Goal: Complete application form

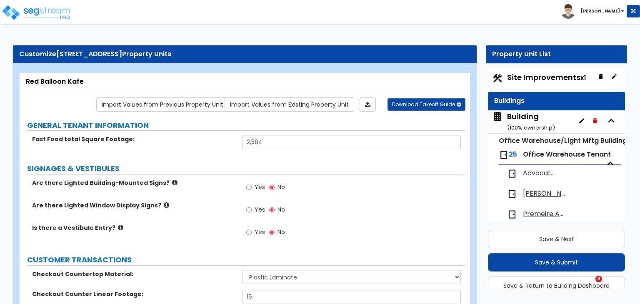
select select "1"
select select "4"
select select "1"
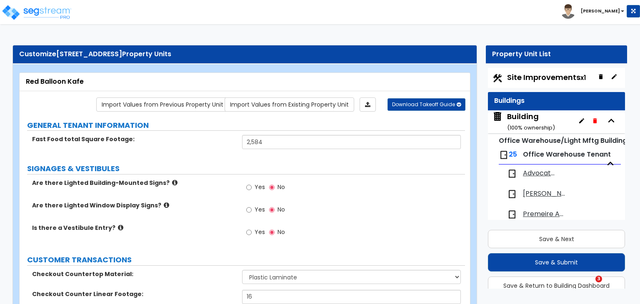
select select "2"
select select "1"
select select "2"
select select "1"
select select "3"
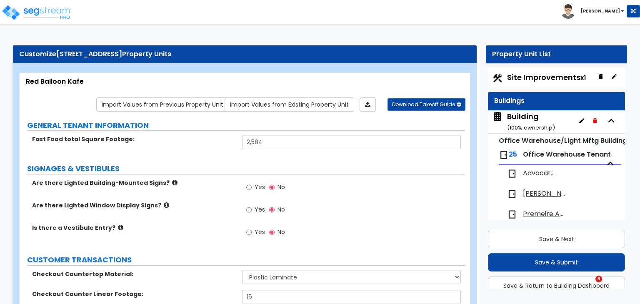
select select "1"
select select "6"
select select "1"
select select "3"
select select "1"
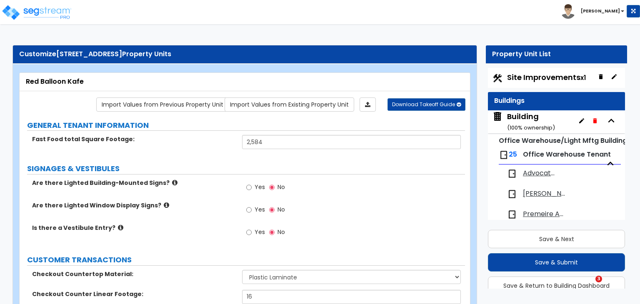
select select "4"
select select "1"
select select "3"
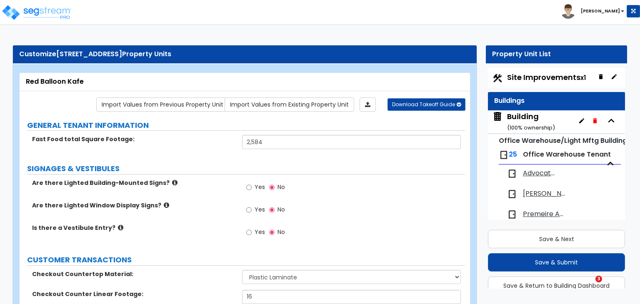
select select "1"
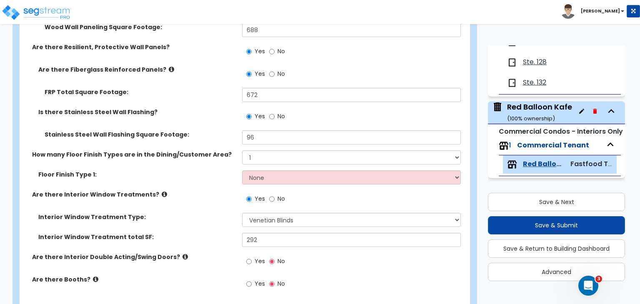
scroll to position [1375, 0]
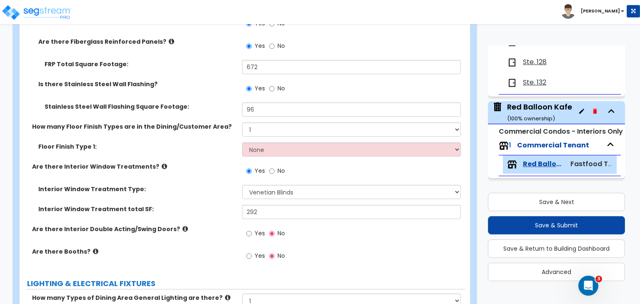
type input "672"
drag, startPoint x: 0, startPoint y: 0, endPoint x: 192, endPoint y: 188, distance: 268.5
drag, startPoint x: 192, startPoint y: 188, endPoint x: 401, endPoint y: 97, distance: 227.9
click at [401, 97] on div "Yes No" at bounding box center [353, 91] width 223 height 23
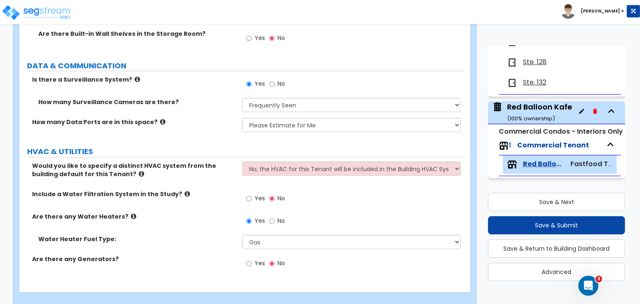
scroll to position [2261, 0]
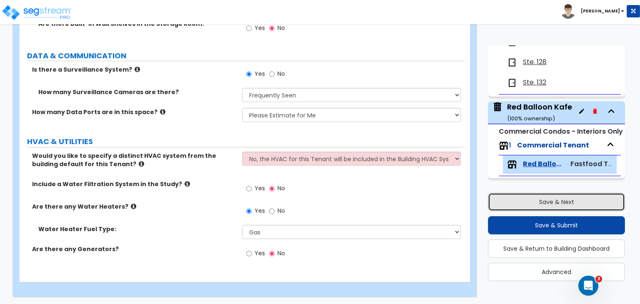
click at [543, 200] on button "Save & Next" at bounding box center [556, 202] width 137 height 18
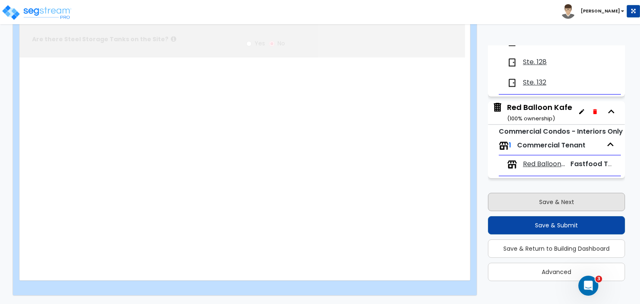
select select "2"
type input "176614"
select select "2"
type input "86500"
radio input "true"
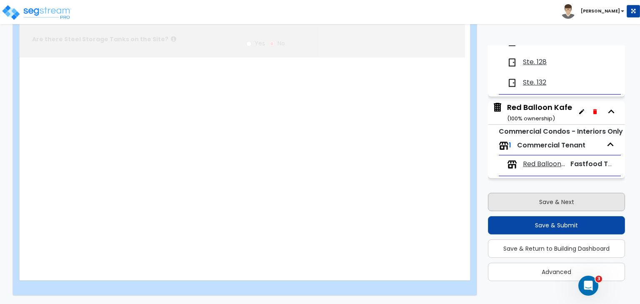
type input "6"
radio input "true"
select select "1"
radio input "true"
select select "1"
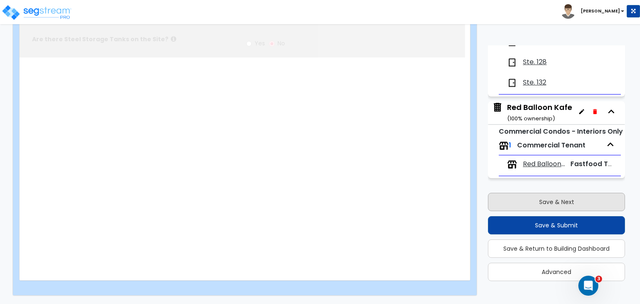
select select "4"
type input "8"
radio input "true"
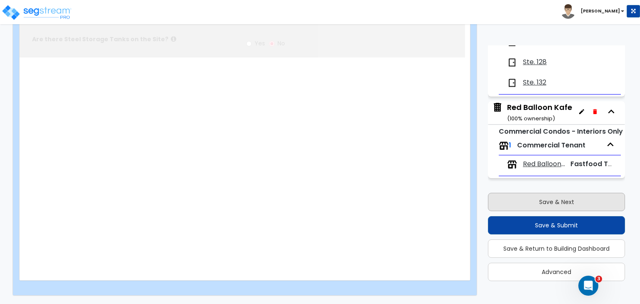
select select "2"
type input "950"
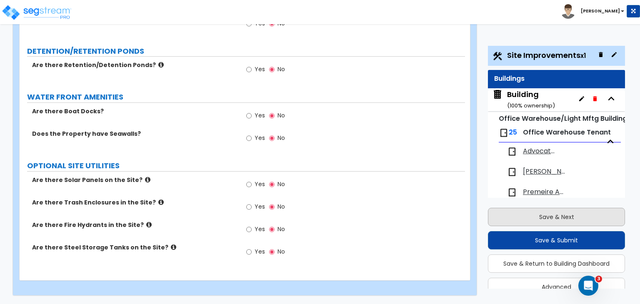
scroll to position [1577, 0]
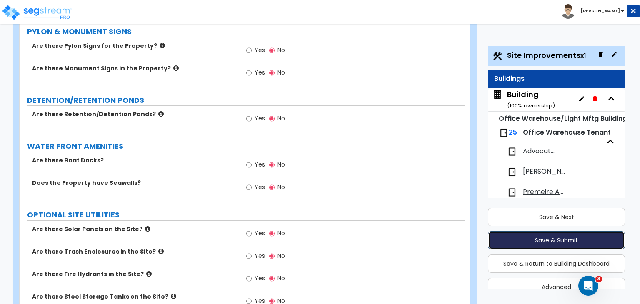
click at [559, 238] on button "Save & Submit" at bounding box center [556, 240] width 137 height 18
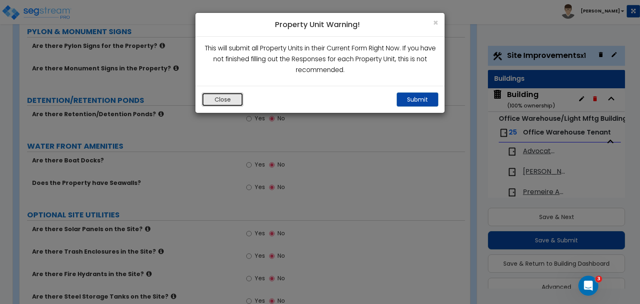
click at [222, 98] on button "Close" at bounding box center [223, 100] width 42 height 14
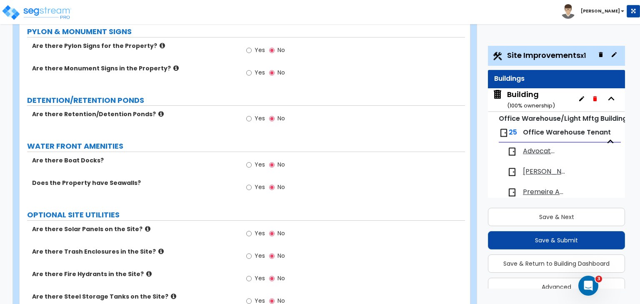
click at [208, 156] on div "Are there Boat Docks? Yes No" at bounding box center [243, 167] width 446 height 23
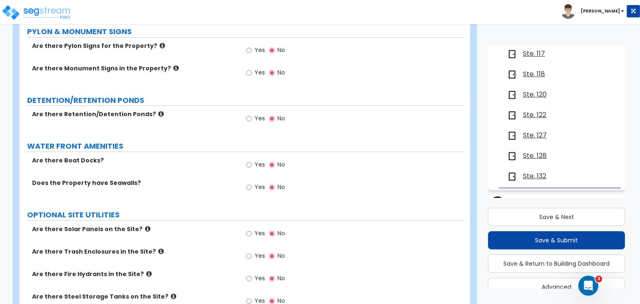
scroll to position [467, 0]
click at [534, 110] on span "Ste. 122" at bounding box center [534, 114] width 23 height 10
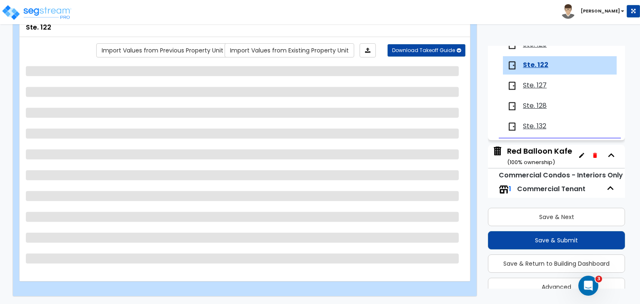
scroll to position [526, 0]
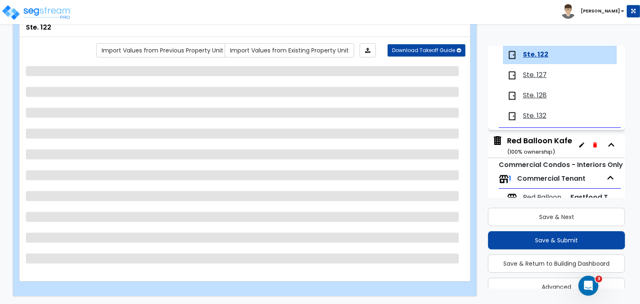
select select "1"
select select "2"
select select "1"
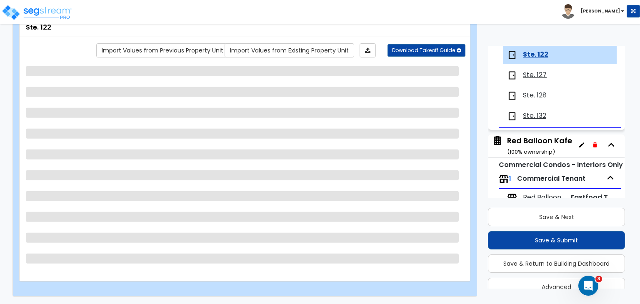
select select "5"
select select "1"
select select "4"
select select "3"
select select "2"
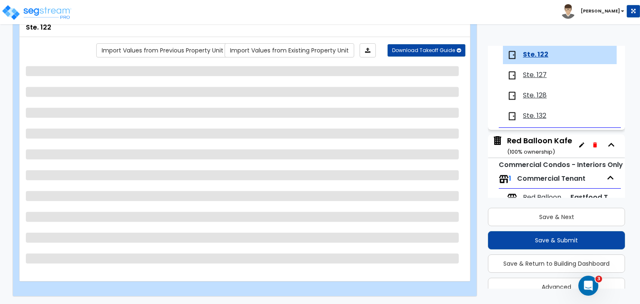
select select "1"
select select "3"
select select "1"
select select "2"
select select "1"
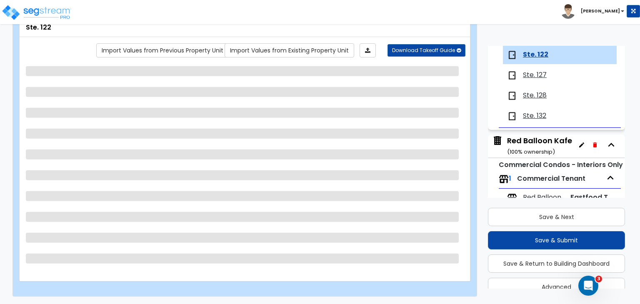
select select "2"
select select "1"
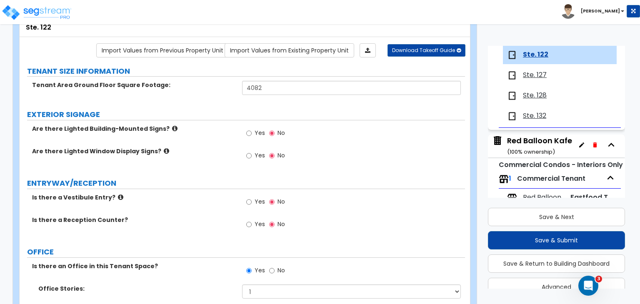
click at [210, 128] on label "Are there Lighted Building-Mounted Signs?" at bounding box center [134, 129] width 204 height 8
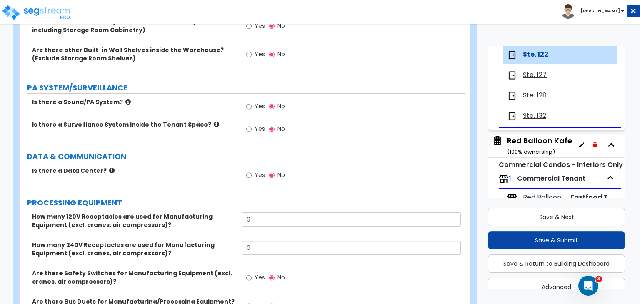
scroll to position [1770, 0]
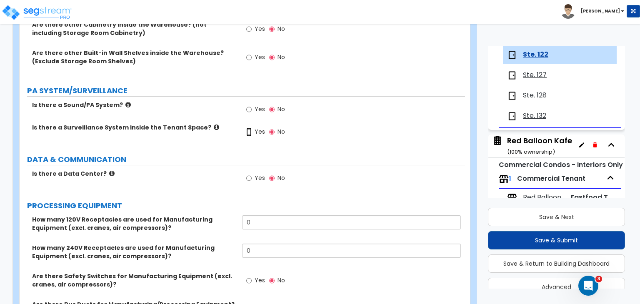
click at [248, 128] on input "Yes" at bounding box center [248, 132] width 5 height 9
radio input "true"
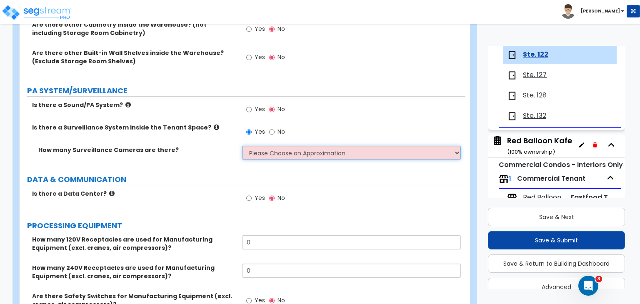
click at [263, 146] on select "Please Choose an Approximation Barely Noticed Any Noticed a Couple Frequently S…" at bounding box center [351, 153] width 218 height 14
click at [242, 146] on select "Please Choose an Approximation Barely Noticed Any Noticed a Couple Frequently S…" at bounding box center [351, 153] width 218 height 14
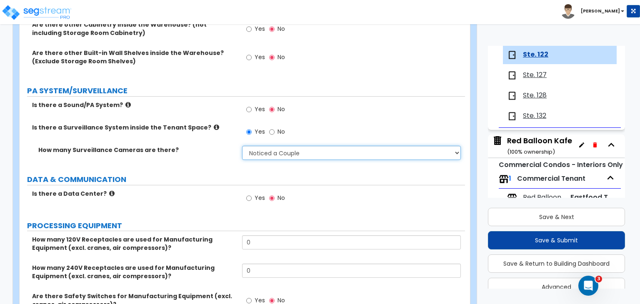
click at [268, 146] on select "Please Choose an Approximation Barely Noticed Any Noticed a Couple Frequently S…" at bounding box center [351, 153] width 218 height 14
select select "3"
click at [242, 146] on select "Please Choose an Approximation Barely Noticed Any Noticed a Couple Frequently S…" at bounding box center [351, 153] width 218 height 14
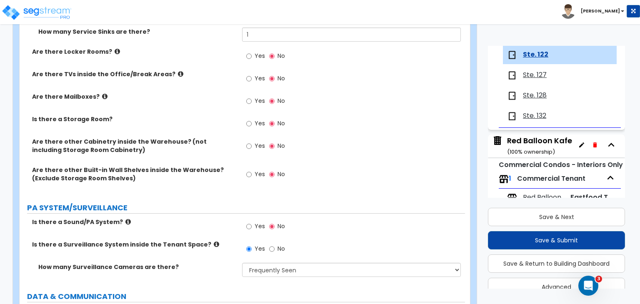
scroll to position [1652, 0]
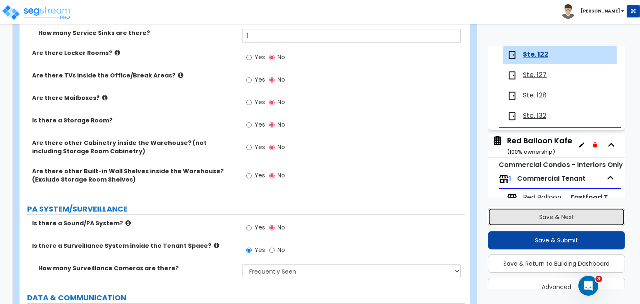
click at [526, 211] on button "Save & Next" at bounding box center [556, 217] width 137 height 18
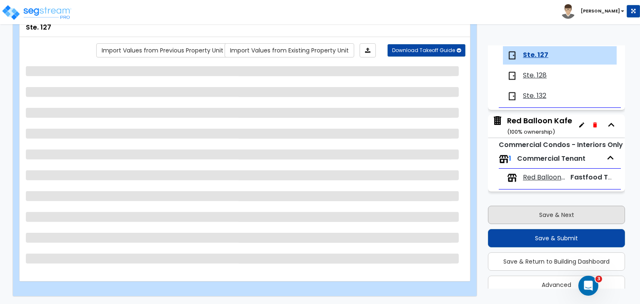
scroll to position [544, 0]
select select "1"
select select "2"
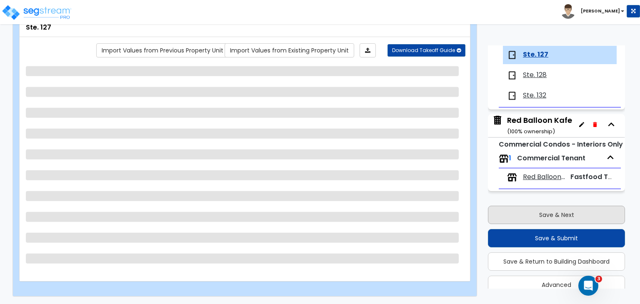
select select "1"
select select "5"
select select "1"
select select "4"
select select "3"
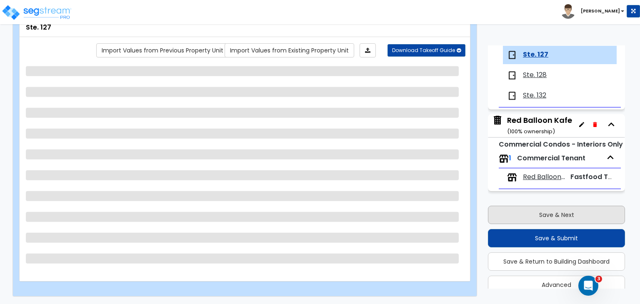
select select "2"
select select "1"
select select "3"
select select "1"
select select "2"
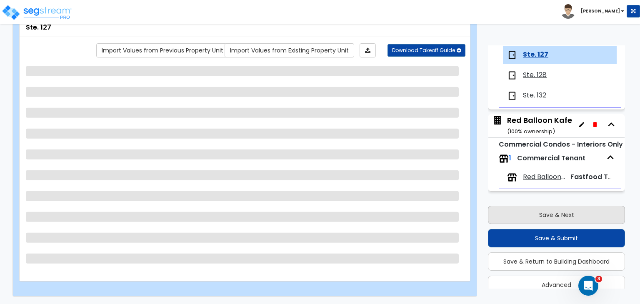
select select "1"
select select "2"
select select "1"
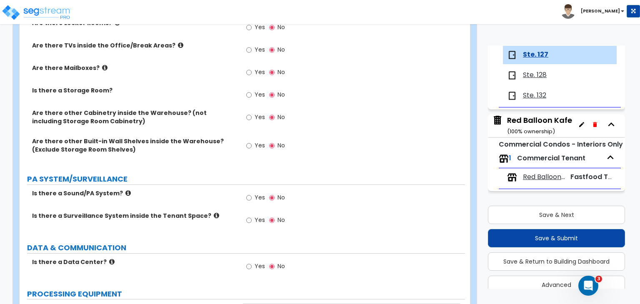
scroll to position [1682, 0]
click at [253, 191] on label "Yes" at bounding box center [255, 198] width 19 height 14
click at [252, 193] on input "Yes" at bounding box center [248, 197] width 5 height 9
radio input "true"
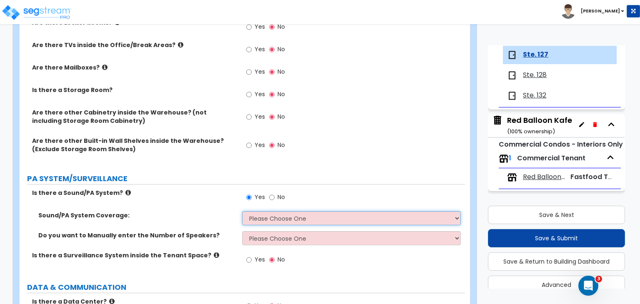
click at [255, 211] on select "Please Choose One Office Area Only All Areas Enter Percent Coverage" at bounding box center [351, 218] width 218 height 14
select select "2"
click at [242, 211] on select "Please Choose One Office Area Only All Areas Enter Percent Coverage" at bounding box center [351, 218] width 218 height 14
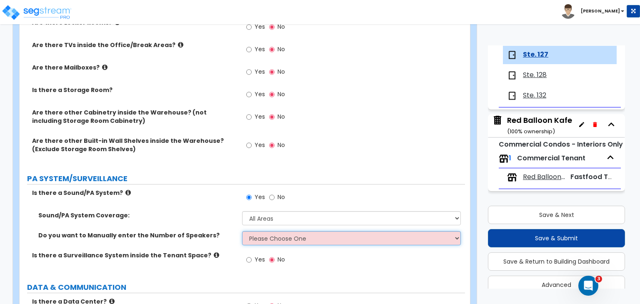
click at [260, 231] on select "Please Choose One No, Please Estimate for me Yes, I want to enter the Number of…" at bounding box center [351, 238] width 218 height 14
select select "1"
click at [242, 231] on select "Please Choose One No, Please Estimate for me Yes, I want to enter the Number of…" at bounding box center [351, 238] width 218 height 14
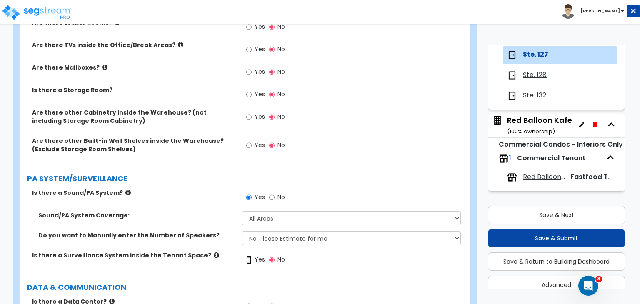
click at [248, 255] on input "Yes" at bounding box center [248, 259] width 5 height 9
radio input "true"
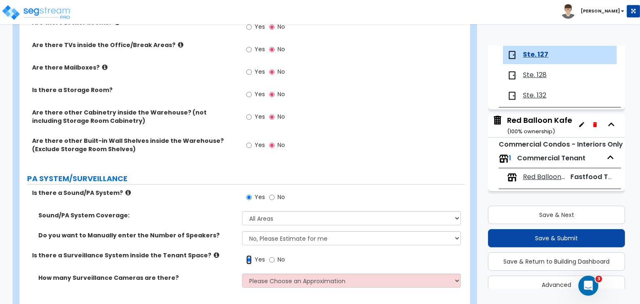
scroll to position [1744, 0]
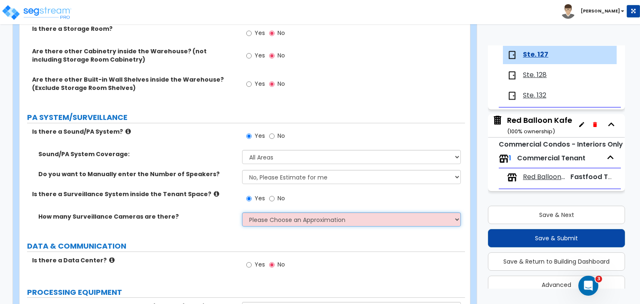
click at [267, 213] on select "Please Choose an Approximation Barely Noticed Any Noticed a Couple Frequently S…" at bounding box center [351, 220] width 218 height 14
select select "3"
click at [242, 213] on select "Please Choose an Approximation Barely Noticed Any Noticed a Couple Frequently S…" at bounding box center [351, 220] width 218 height 14
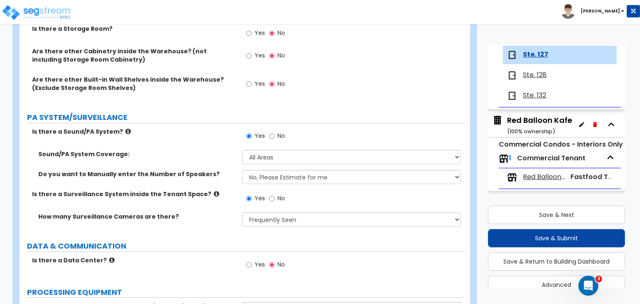
click at [208, 213] on div "How many Surveillance Cameras are there? Please Choose an Approximation Barely …" at bounding box center [243, 223] width 446 height 20
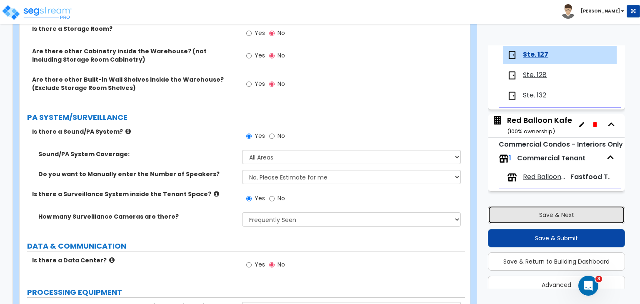
click at [552, 214] on button "Save & Next" at bounding box center [556, 215] width 137 height 18
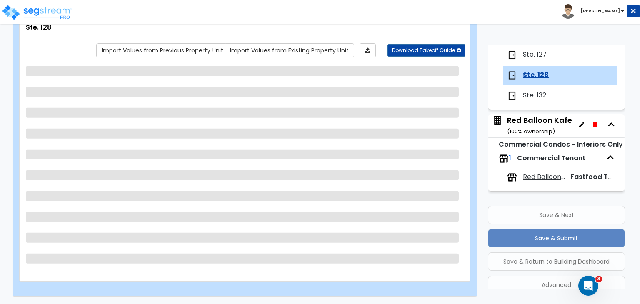
scroll to position [37, 0]
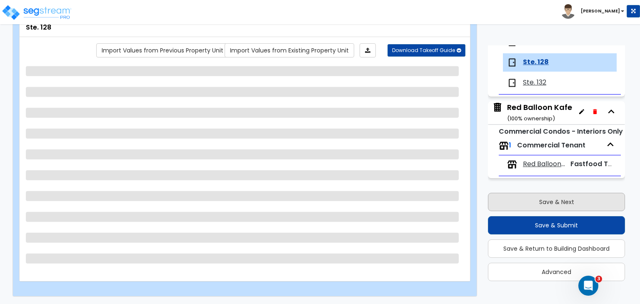
select select "1"
select select "2"
select select "1"
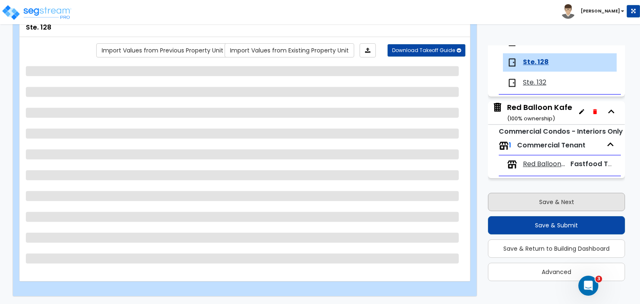
select select "5"
select select "1"
select select "4"
select select "3"
select select "2"
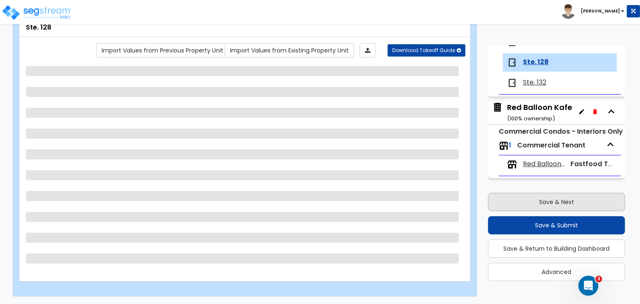
select select "1"
select select "3"
select select "1"
select select "2"
select select "1"
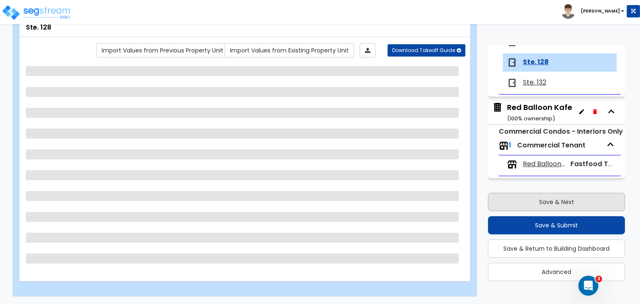
select select "2"
select select "1"
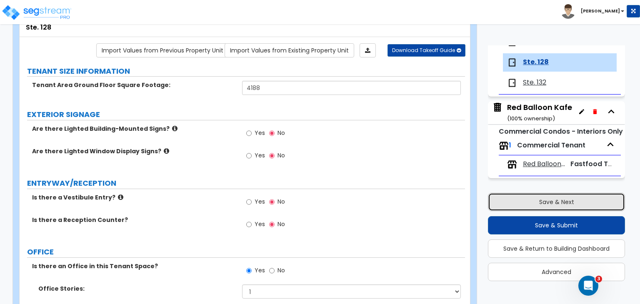
click at [556, 204] on button "Save & Next" at bounding box center [556, 202] width 137 height 18
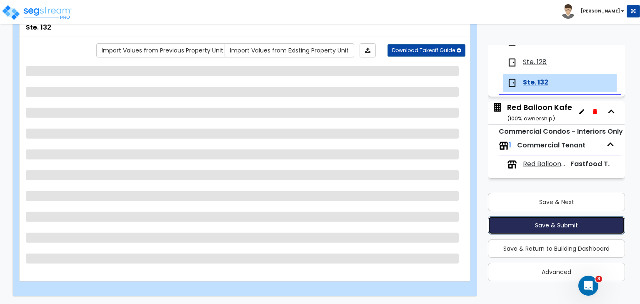
click at [560, 223] on button "Save & Submit" at bounding box center [556, 225] width 137 height 18
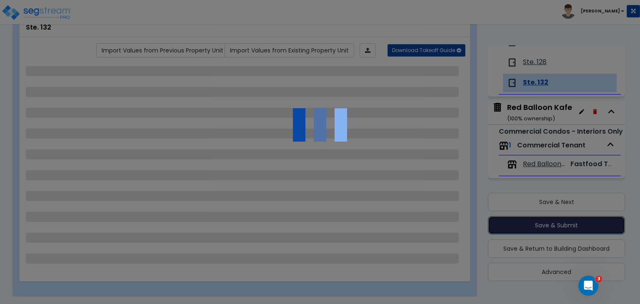
select select "1"
select select "2"
select select "1"
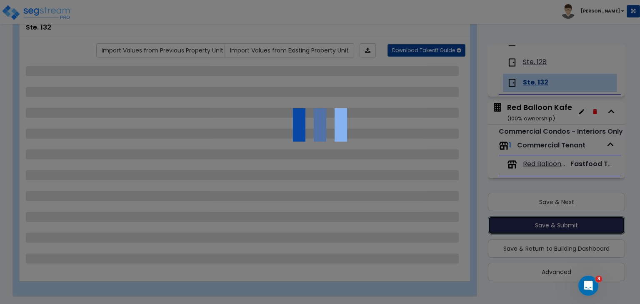
select select "5"
select select "1"
select select "4"
select select "3"
select select "2"
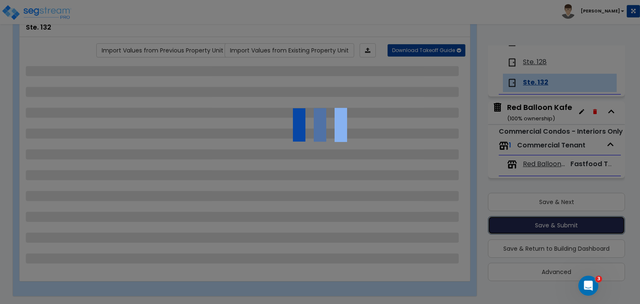
select select "1"
select select "3"
select select "1"
select select "2"
select select "1"
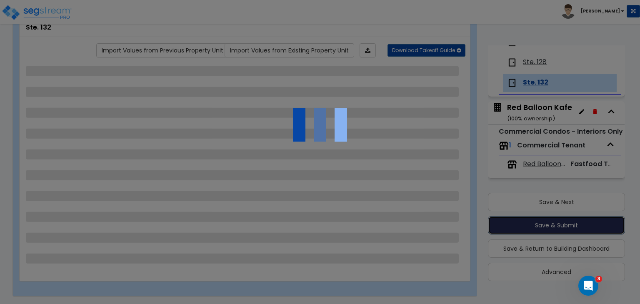
select select "2"
select select "1"
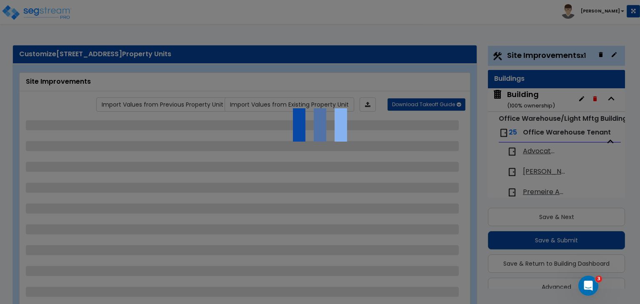
select select "2"
select select "1"
select select "4"
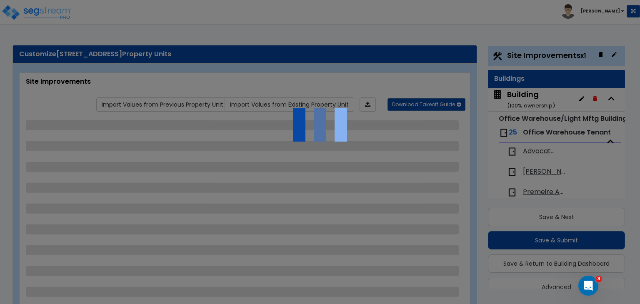
select select "2"
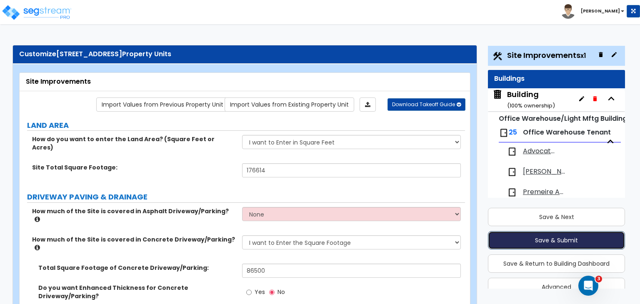
click at [557, 236] on button "Save & Submit" at bounding box center [556, 240] width 137 height 18
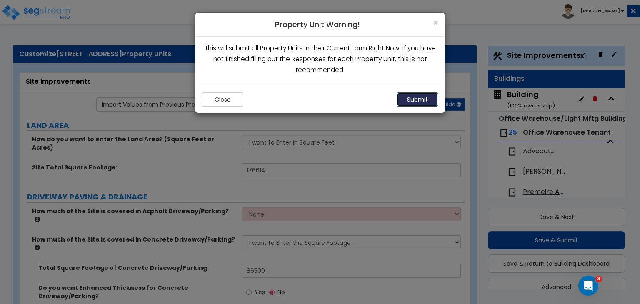
click at [421, 100] on button "Submit" at bounding box center [418, 100] width 42 height 14
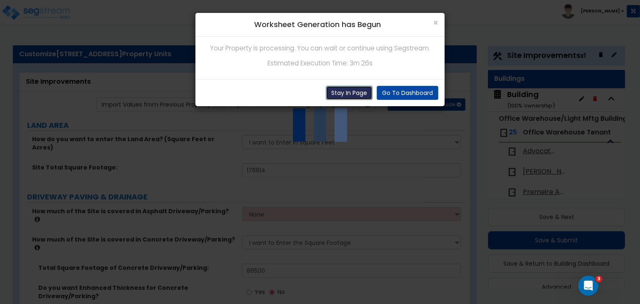
click at [354, 91] on button "Stay In Page" at bounding box center [349, 93] width 47 height 14
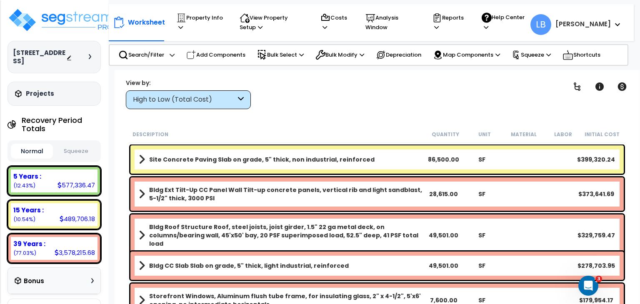
click at [220, 96] on div "High to Low (Total Cost)" at bounding box center [184, 100] width 103 height 10
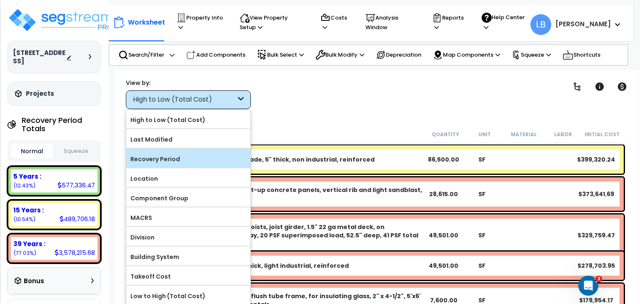
click at [180, 157] on label "Recovery Period" at bounding box center [188, 159] width 124 height 13
click at [0, 0] on input "Recovery Period" at bounding box center [0, 0] width 0 height 0
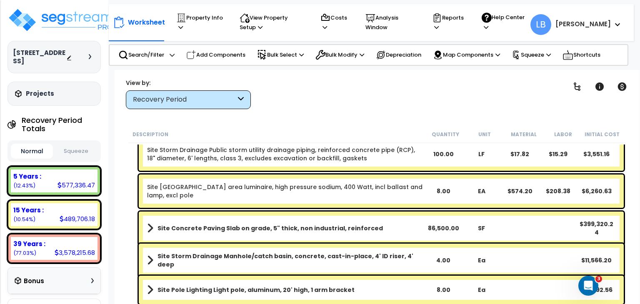
scroll to position [10244, 0]
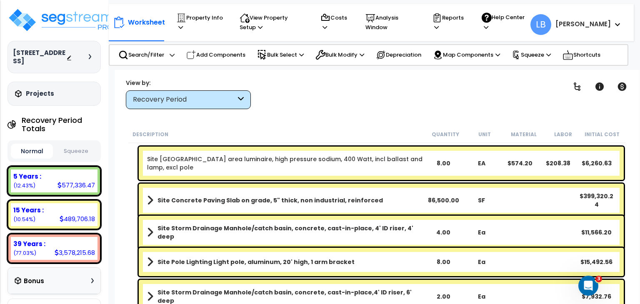
click at [207, 97] on div "Recovery Period" at bounding box center [184, 100] width 103 height 10
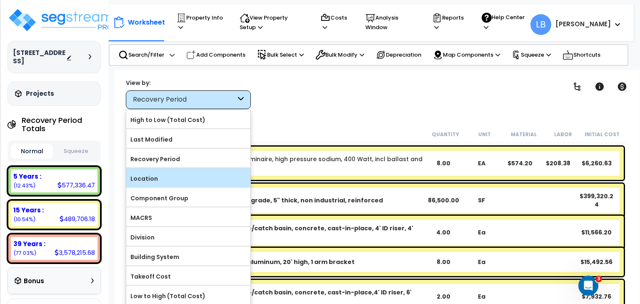
click at [190, 179] on label "Location" at bounding box center [188, 179] width 124 height 13
click at [0, 0] on input "Location" at bounding box center [0, 0] width 0 height 0
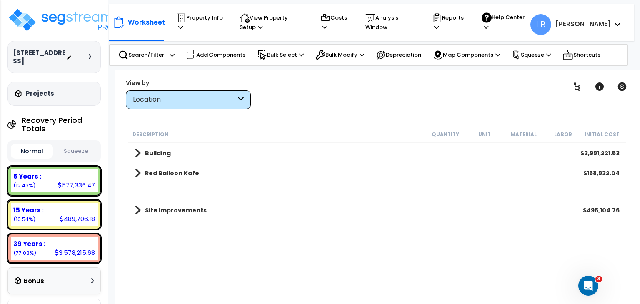
scroll to position [0, 0]
click at [183, 153] on div "Building $3,991,221.53" at bounding box center [376, 153] width 493 height 20
click at [145, 151] on b "Building" at bounding box center [158, 153] width 26 height 8
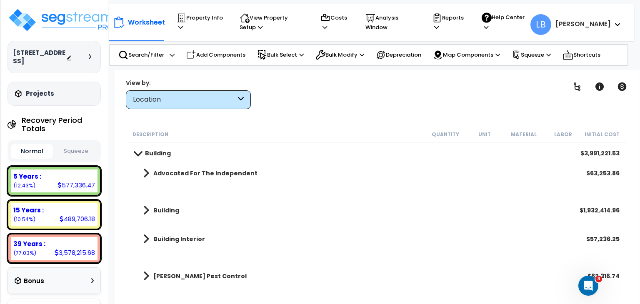
click at [145, 151] on b "Building" at bounding box center [158, 153] width 26 height 8
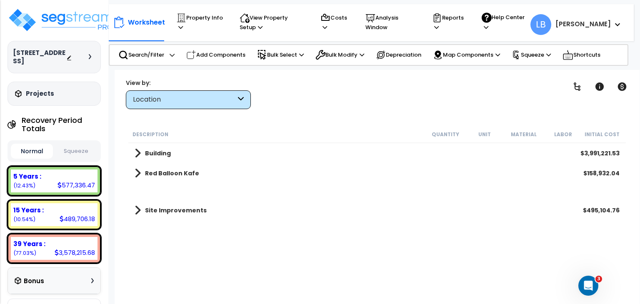
click at [167, 103] on div "Location" at bounding box center [184, 100] width 103 height 10
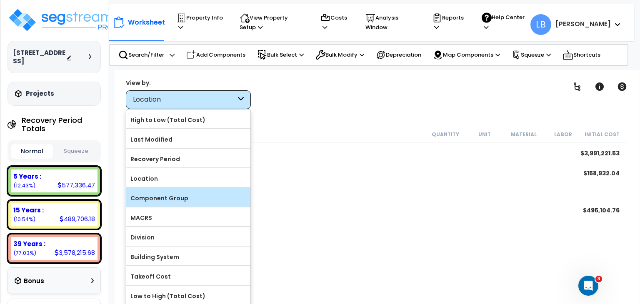
click at [183, 197] on label "Component Group" at bounding box center [188, 198] width 124 height 13
click at [0, 0] on input "Component Group" at bounding box center [0, 0] width 0 height 0
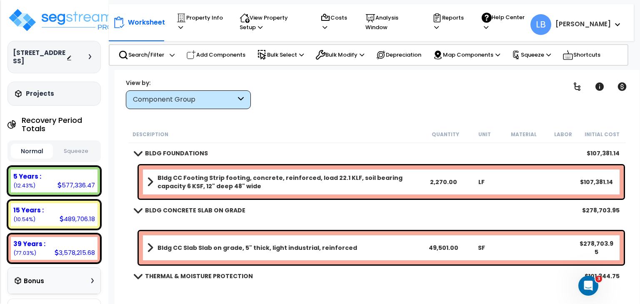
click at [167, 154] on b "BLDG FOUNDATIONS" at bounding box center [176, 153] width 63 height 8
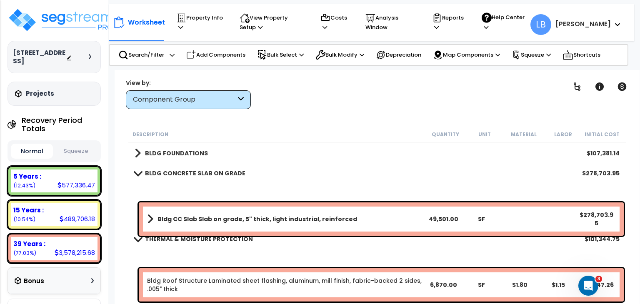
click at [163, 170] on b "BLDG CONCRETE SLAB ON GRADE" at bounding box center [195, 173] width 100 height 8
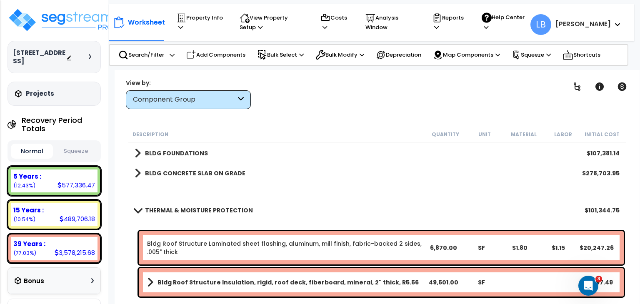
click at [167, 209] on b "THERMAL & MOISTURE PROTECTION" at bounding box center [199, 210] width 108 height 8
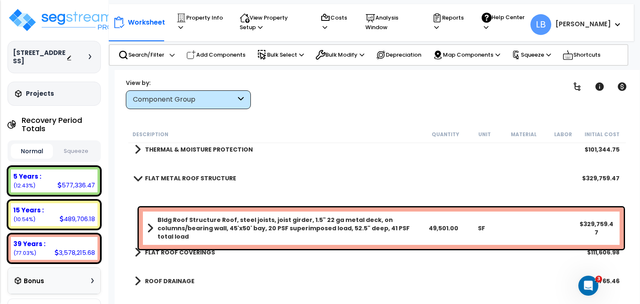
scroll to position [61, 0]
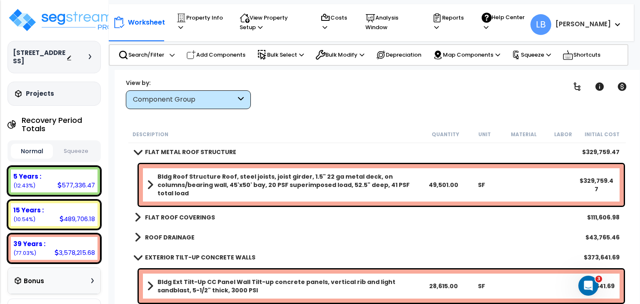
click at [156, 154] on b "FLAT METAL ROOF STRUCTURE" at bounding box center [190, 152] width 91 height 8
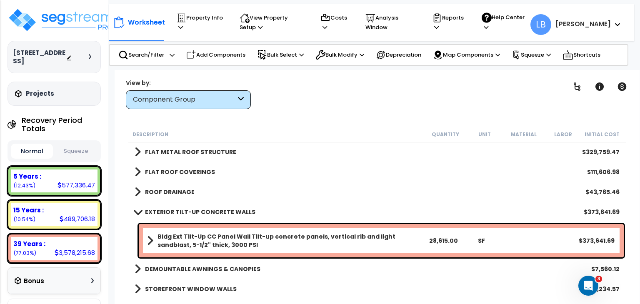
click at [164, 212] on b "EXTERIOR TILT-UP CONCRETE WALLS" at bounding box center [200, 212] width 110 height 8
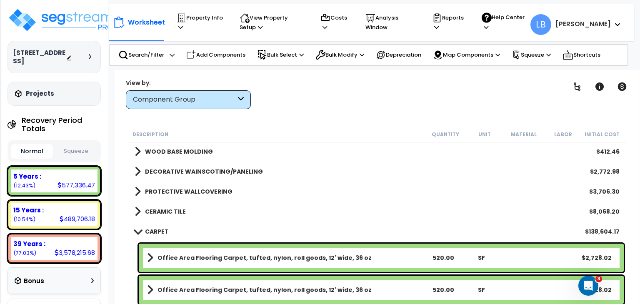
scroll to position [393, 0]
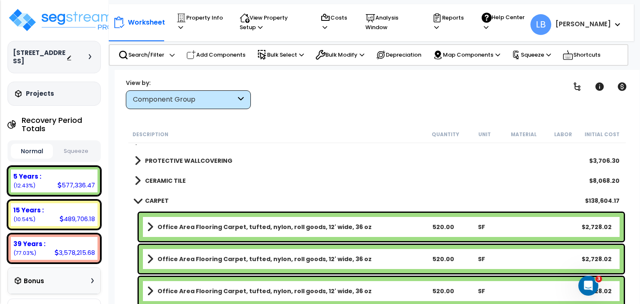
click at [160, 195] on link "CARPET" at bounding box center [152, 201] width 34 height 12
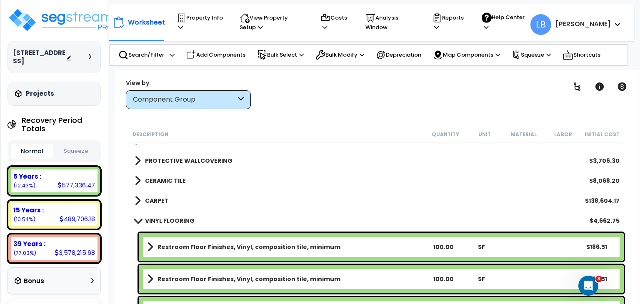
click at [163, 217] on b "VINYL FLOORING" at bounding box center [170, 221] width 50 height 8
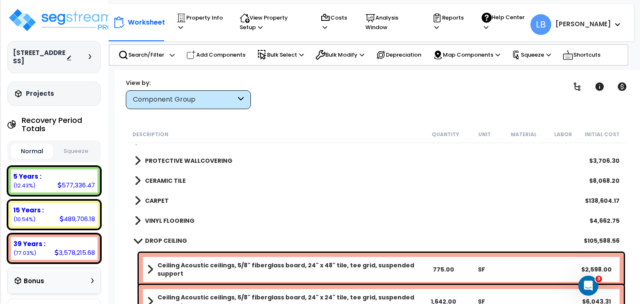
click at [167, 237] on b "DROP CEILING" at bounding box center [166, 241] width 42 height 8
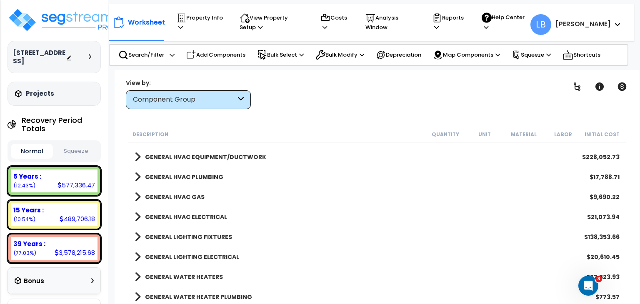
scroll to position [527, 0]
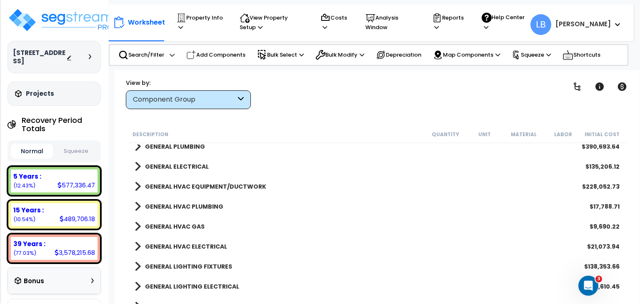
click at [175, 186] on b "GENERAL HVAC EQUIPMENT/DUCTWORK" at bounding box center [205, 187] width 121 height 8
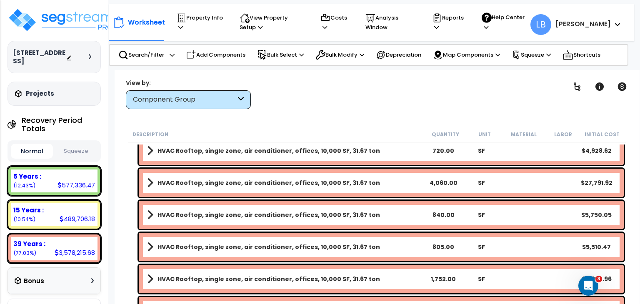
scroll to position [1259, 0]
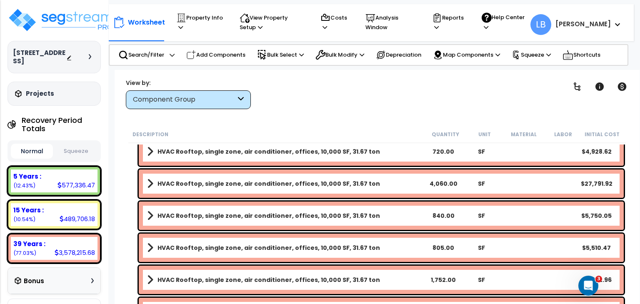
click at [236, 283] on b "HVAC Rooftop, single zone, air conditioner, offices, 10,000 SF, 31.67 ton" at bounding box center [269, 280] width 223 height 8
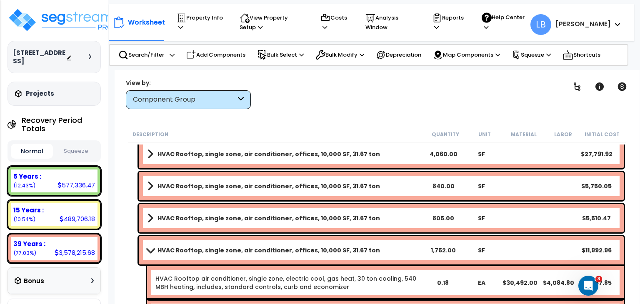
scroll to position [1291, 0]
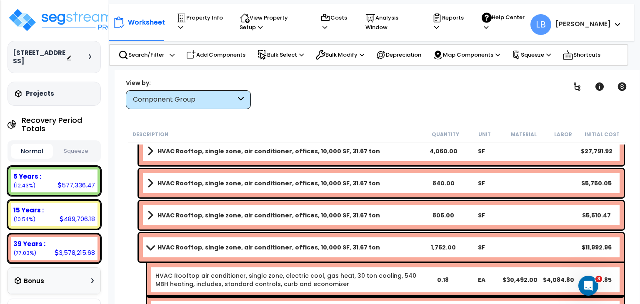
click at [239, 245] on b "HVAC Rooftop, single zone, air conditioner, offices, 10,000 SF, 31.67 ton" at bounding box center [269, 247] width 223 height 8
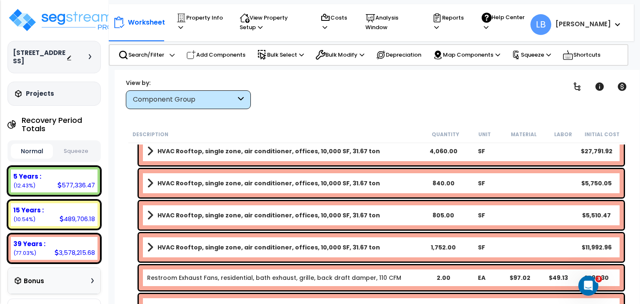
click at [239, 99] on icon at bounding box center [241, 100] width 6 height 10
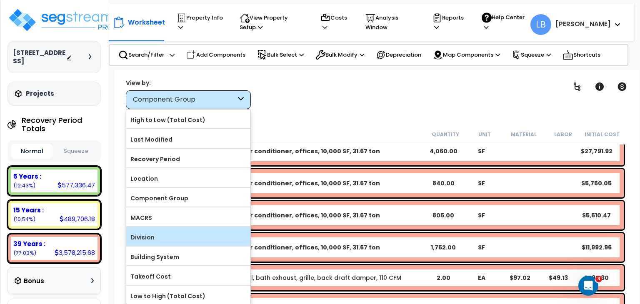
click at [186, 232] on label "Division" at bounding box center [188, 237] width 124 height 13
click at [0, 0] on input "Division" at bounding box center [0, 0] width 0 height 0
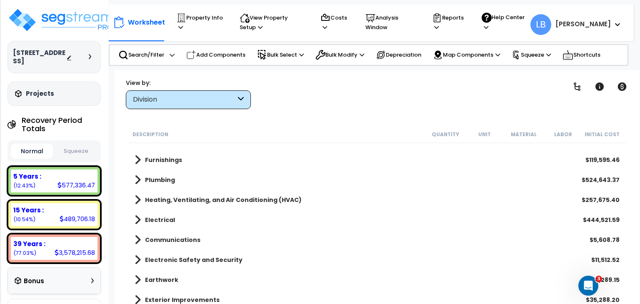
scroll to position [37, 0]
click at [287, 197] on b "Heating, Ventilating, and Air Conditioning (HVAC)" at bounding box center [223, 200] width 157 height 8
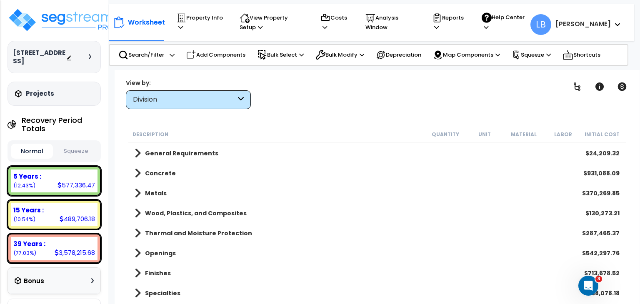
scroll to position [127, 0]
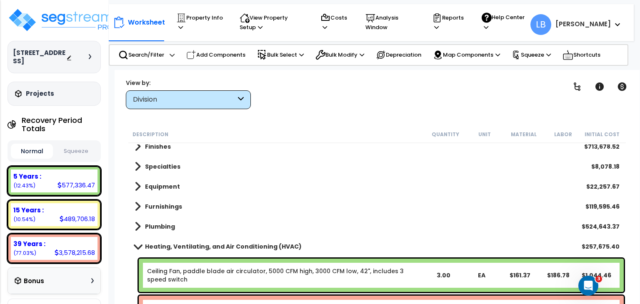
click at [185, 246] on b "Heating, Ventilating, and Air Conditioning (HVAC)" at bounding box center [223, 247] width 157 height 8
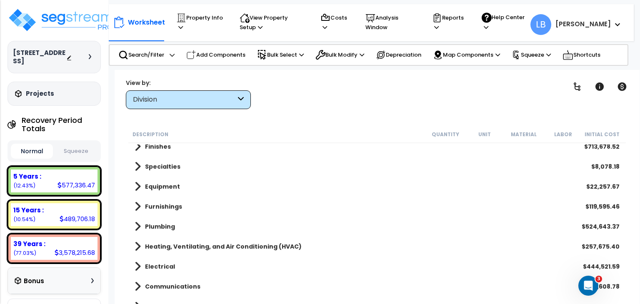
click at [172, 98] on div "Division" at bounding box center [184, 100] width 103 height 10
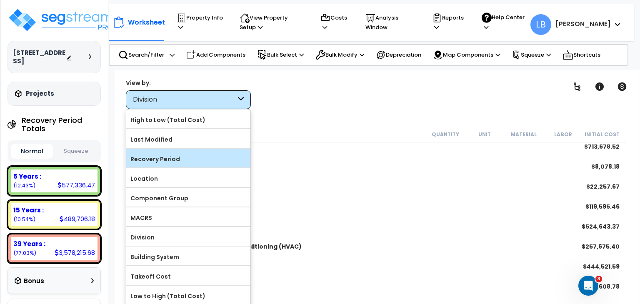
click at [167, 158] on label "Recovery Period" at bounding box center [188, 159] width 124 height 13
click at [0, 0] on input "Recovery Period" at bounding box center [0, 0] width 0 height 0
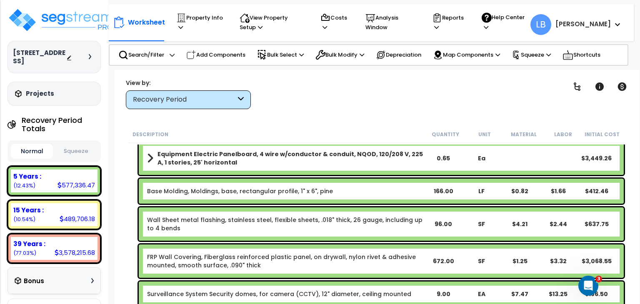
scroll to position [0, 0]
click at [224, 20] on p "View Property Setup" at bounding box center [200, 22] width 48 height 19
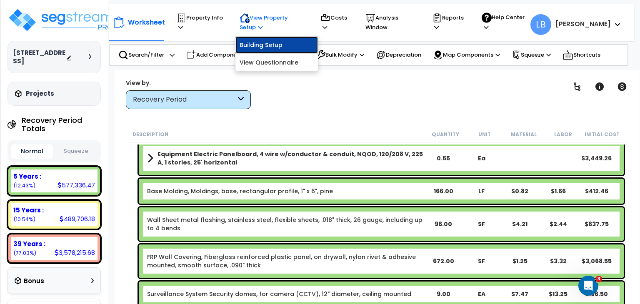
click at [263, 45] on link "Building Setup" at bounding box center [276, 45] width 83 height 17
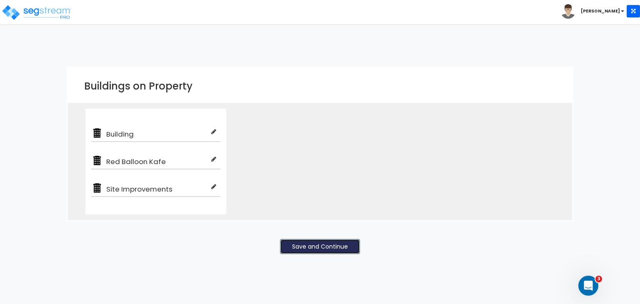
click at [303, 243] on button "Save and Continue" at bounding box center [320, 246] width 80 height 15
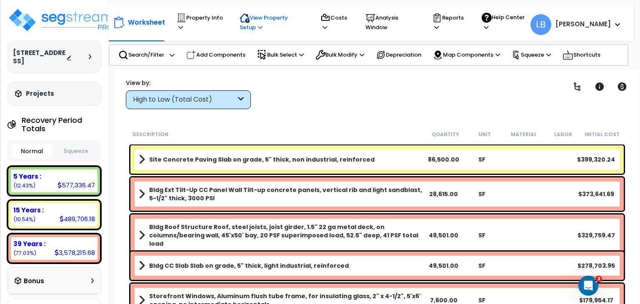
click at [224, 23] on p "View Property Setup" at bounding box center [200, 22] width 48 height 19
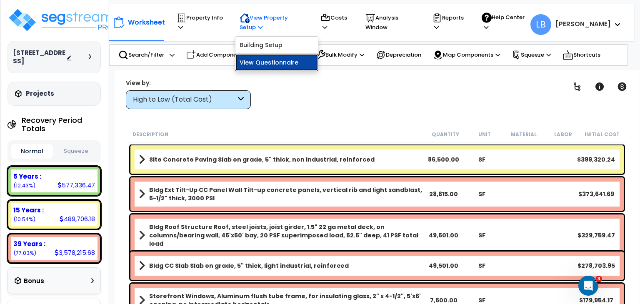
click at [272, 62] on link "View Questionnaire" at bounding box center [276, 62] width 83 height 17
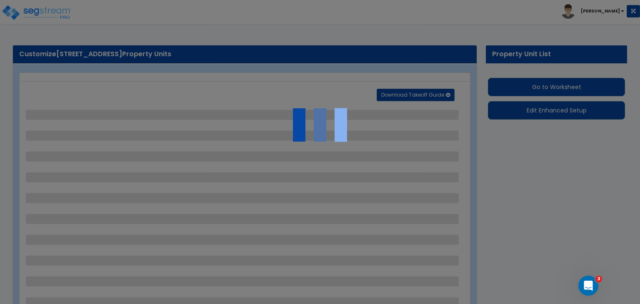
select select "2"
select select "1"
select select "4"
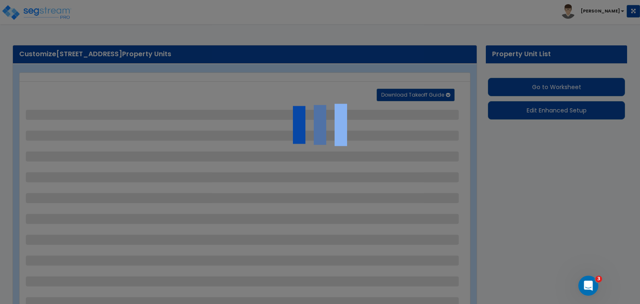
select select "2"
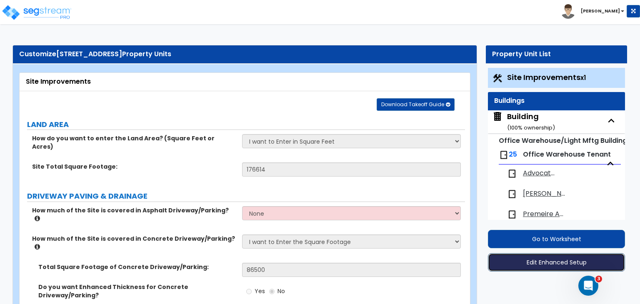
click at [555, 262] on button "Edit Enhanced Setup" at bounding box center [556, 262] width 137 height 18
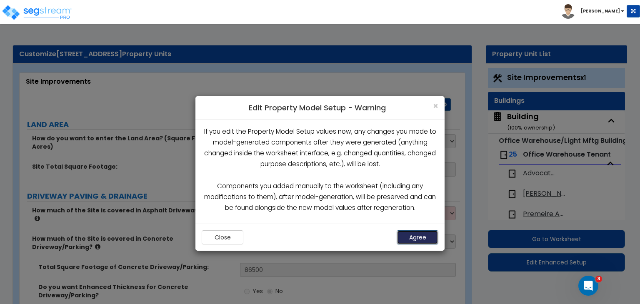
click at [420, 235] on button "Agree" at bounding box center [418, 237] width 42 height 14
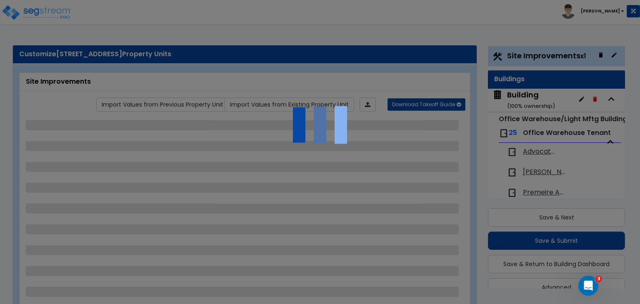
scroll to position [22, 0]
select select "2"
select select "1"
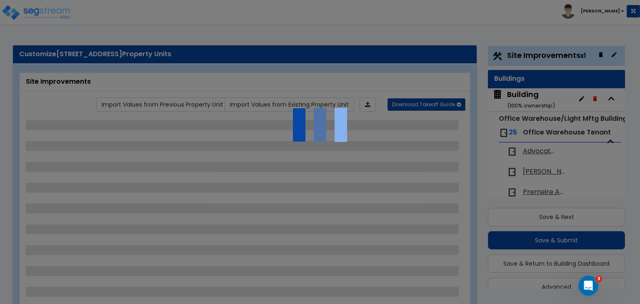
select select "4"
select select "2"
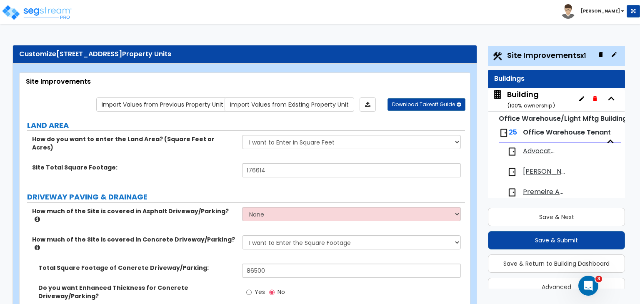
click at [520, 93] on div "Building ( 100 % ownership)" at bounding box center [531, 99] width 48 height 21
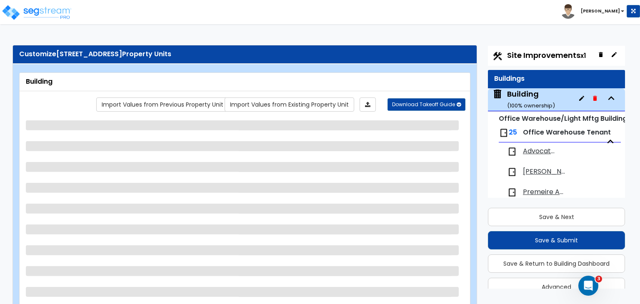
scroll to position [43, 0]
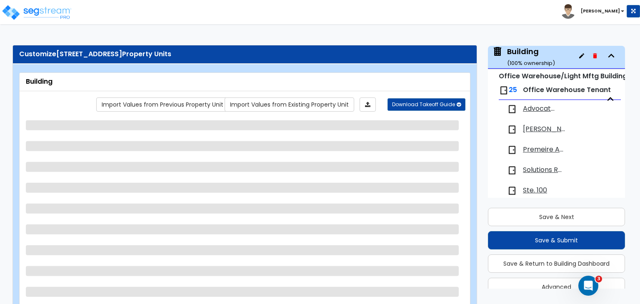
select select "2"
select select "1"
select select "2"
select select "1"
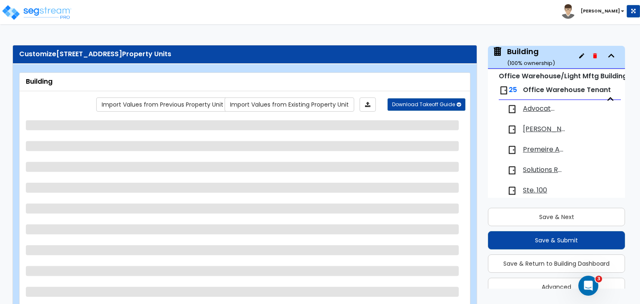
select select "2"
select select "1"
select select "3"
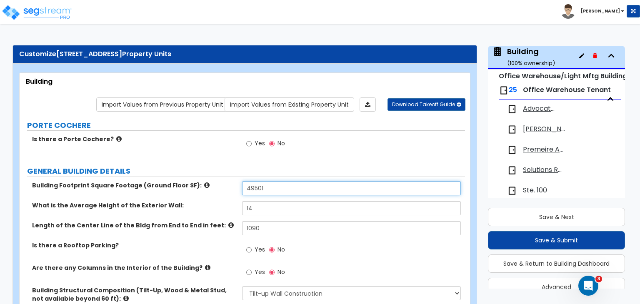
drag, startPoint x: 269, startPoint y: 184, endPoint x: 220, endPoint y: 165, distance: 52.5
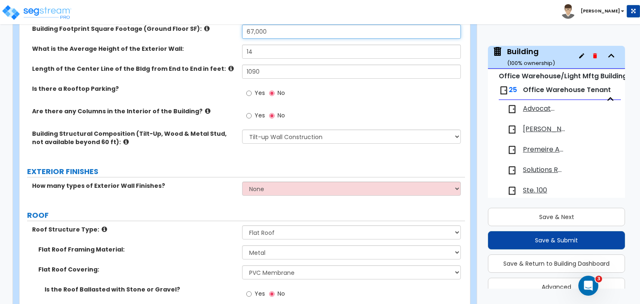
scroll to position [158, 0]
type input "67,000"
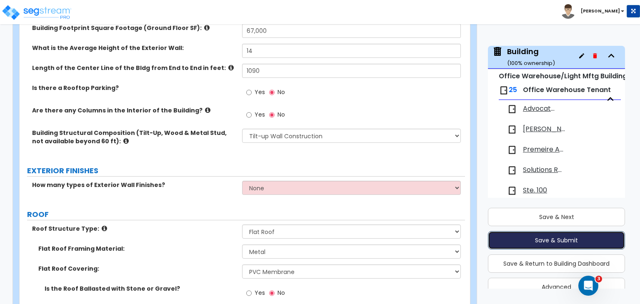
click at [564, 242] on button "Save & Submit" at bounding box center [556, 240] width 137 height 18
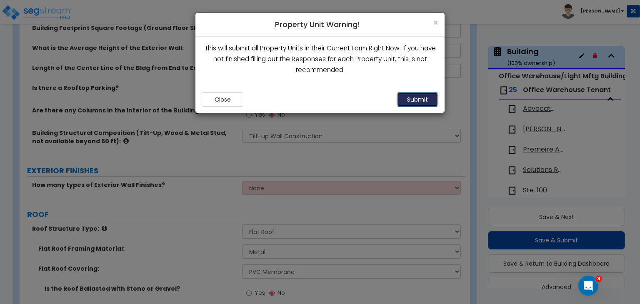
click at [403, 95] on button "Submit" at bounding box center [418, 100] width 42 height 14
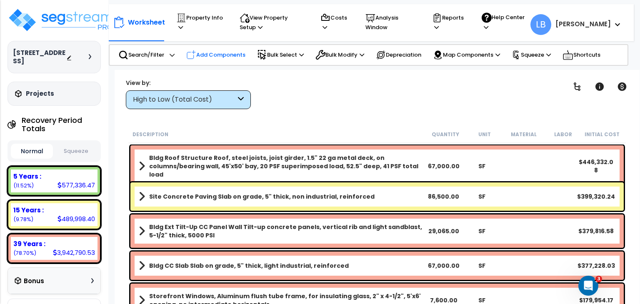
click at [213, 53] on p "Add Components" at bounding box center [215, 55] width 59 height 10
select select
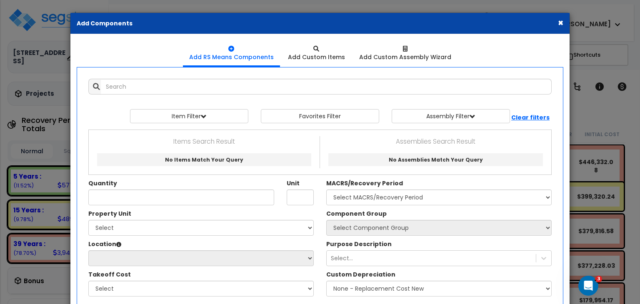
click at [173, 141] on p "Items Search Result" at bounding box center [204, 141] width 218 height 11
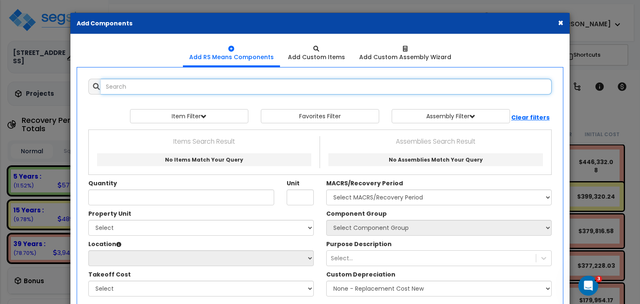
click at [168, 84] on input "text" at bounding box center [326, 87] width 451 height 16
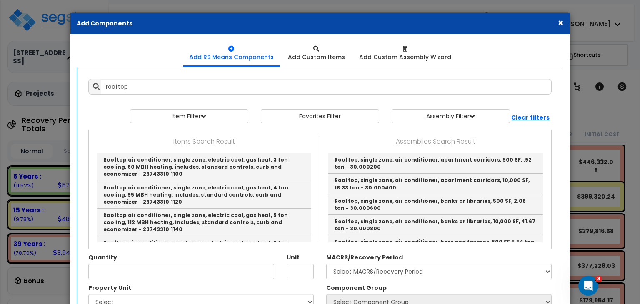
click at [561, 20] on button "×" at bounding box center [560, 22] width 5 height 9
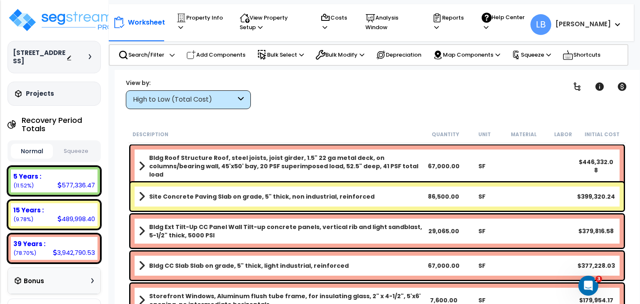
click at [188, 102] on div "High to Low (Total Cost)" at bounding box center [184, 100] width 103 height 10
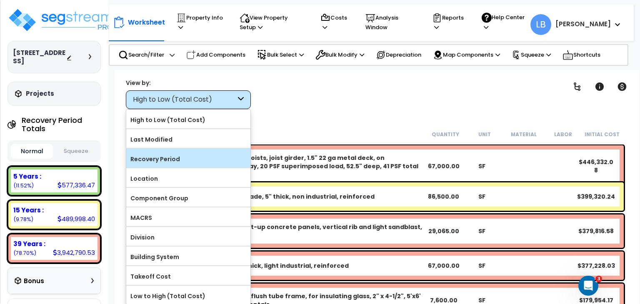
click at [175, 154] on label "Recovery Period" at bounding box center [188, 159] width 124 height 13
click at [0, 0] on input "Recovery Period" at bounding box center [0, 0] width 0 height 0
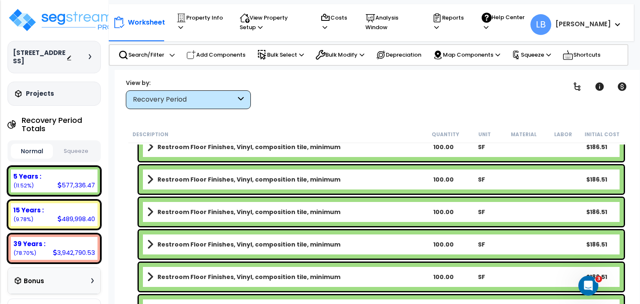
scroll to position [5300, 0]
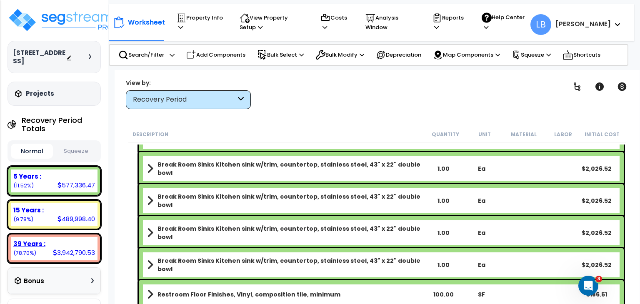
click at [70, 249] on div "3,942,790.53" at bounding box center [74, 252] width 42 height 9
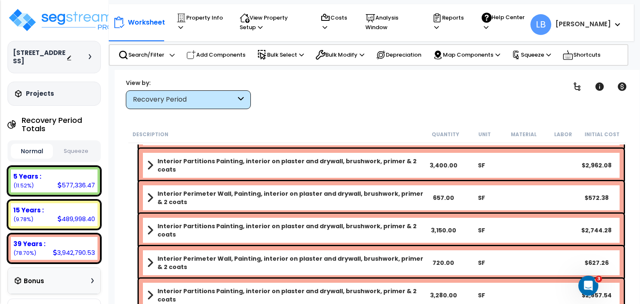
scroll to position [9345, 0]
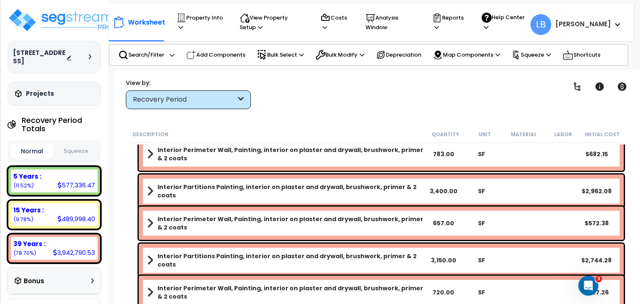
click at [173, 107] on div "Recovery Period" at bounding box center [188, 99] width 125 height 19
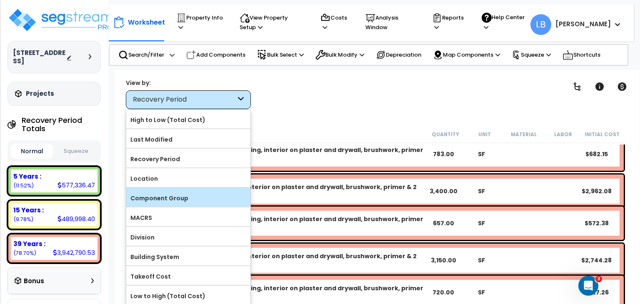
click at [172, 196] on label "Component Group" at bounding box center [188, 198] width 124 height 13
click at [0, 0] on input "Component Group" at bounding box center [0, 0] width 0 height 0
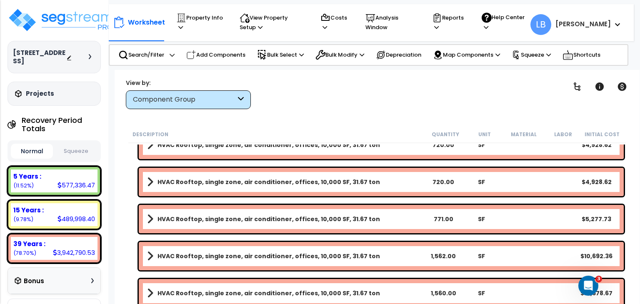
scroll to position [1002, 0]
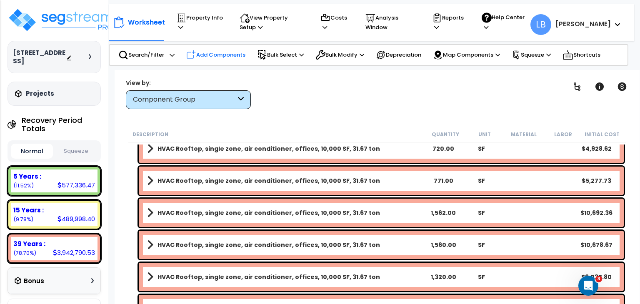
click at [210, 53] on p "Add Components" at bounding box center [215, 55] width 59 height 10
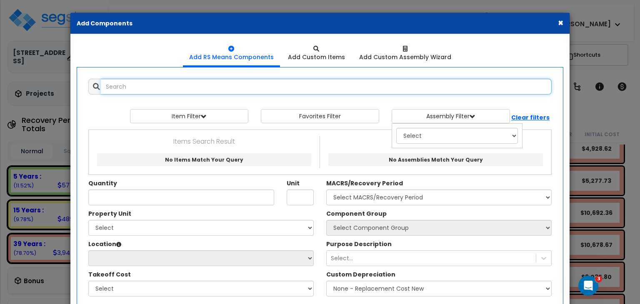
click at [152, 86] on input "text" at bounding box center [326, 87] width 451 height 16
type input "h"
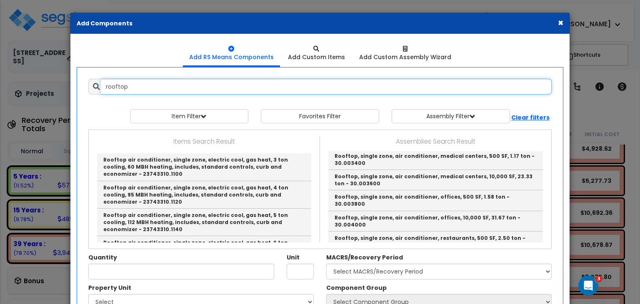
scroll to position [338, 0]
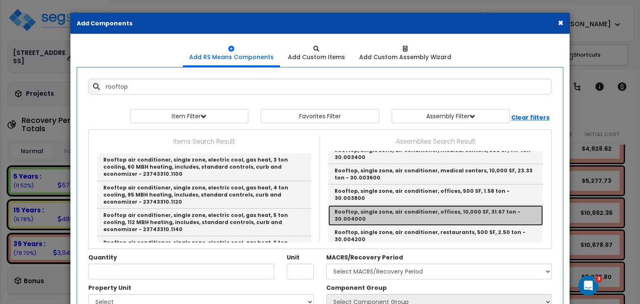
click at [398, 205] on link "Rooftop, single zone, air conditioner, offices, 10,000 SF, 31.67 ton - 30.004000" at bounding box center [435, 215] width 215 height 20
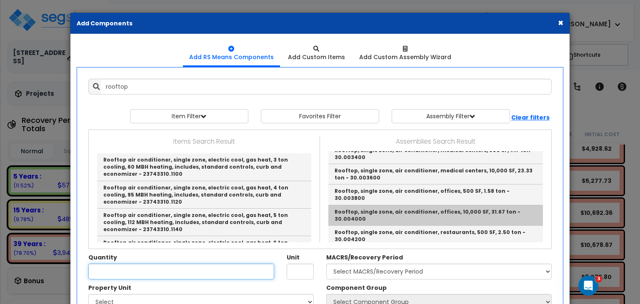
type input "Rooftop, single zone, air conditioner, offices, 10,000 SF, 31.67 ton - 30.004000"
checkbox input "true"
type input "SF"
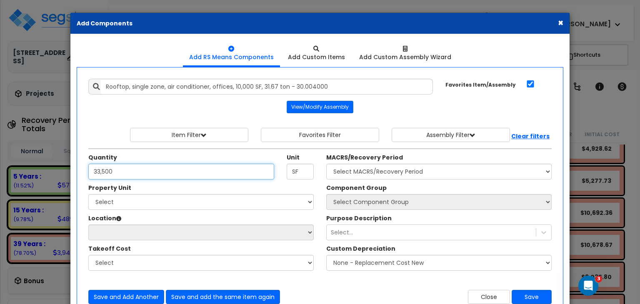
type input "33,500"
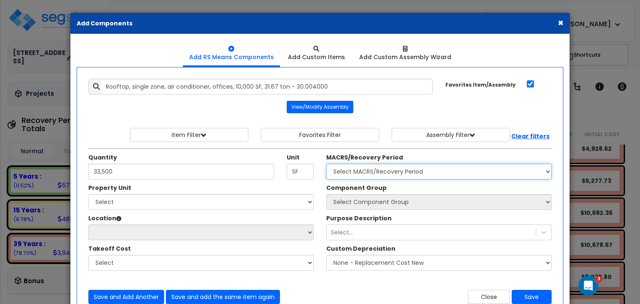
click at [343, 170] on select "Select MACRS/Recovery Period 5 Years - 57.0 - Distributive Trades & Services 5 …" at bounding box center [438, 172] width 225 height 16
click at [357, 170] on select "Select MACRS/Recovery Period 5 Years - 57.0 - Distributive Trades & Services 5 …" at bounding box center [438, 172] width 225 height 16
select select "3669"
click at [326, 164] on select "Select MACRS/Recovery Period 5 Years - 57.0 - Distributive Trades & Services 5 …" at bounding box center [438, 172] width 225 height 16
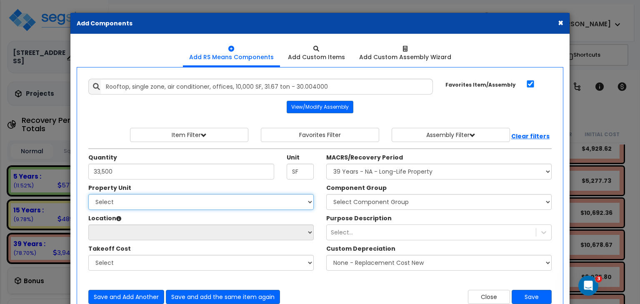
click at [272, 199] on select "Select Building Red Balloon Kafe Site Improvements" at bounding box center [200, 202] width 225 height 16
select select "164066"
click at [88, 194] on select "Select Building Red Balloon Kafe Site Improvements" at bounding box center [200, 202] width 225 height 16
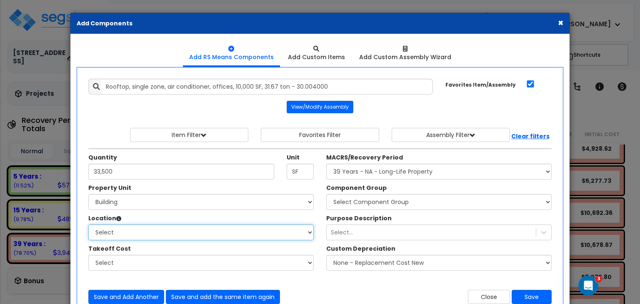
click at [185, 232] on select "Select Advocated For The Independent Building Building Interior Hartz Pest Cont…" at bounding box center [200, 233] width 225 height 16
select select "6"
click at [88, 225] on select "Select Advocated For The Independent Building Building Interior Hartz Pest Cont…" at bounding box center [200, 233] width 225 height 16
click at [140, 231] on select "Select Advocated For The Independent Building Building Interior Hartz Pest Cont…" at bounding box center [200, 233] width 225 height 16
click at [88, 225] on select "Select Advocated For The Independent Building Building Interior Hartz Pest Cont…" at bounding box center [200, 233] width 225 height 16
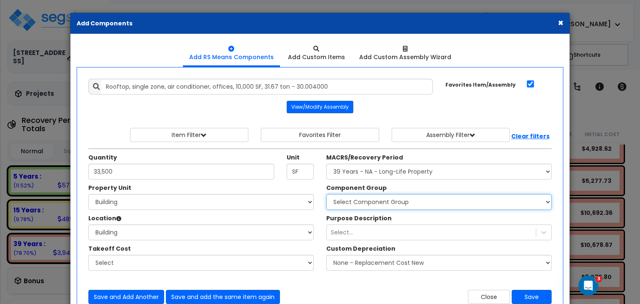
click at [384, 200] on select "Select Component Group 143.00 - FIRE EXTINGUISHERS 4.00 - BLDG CLEARING, GRADIN…" at bounding box center [438, 202] width 225 height 16
select select "16265"
click at [326, 194] on select "Select Component Group 143.00 - FIRE EXTINGUISHERS 4.00 - BLDG CLEARING, GRADIN…" at bounding box center [438, 202] width 225 height 16
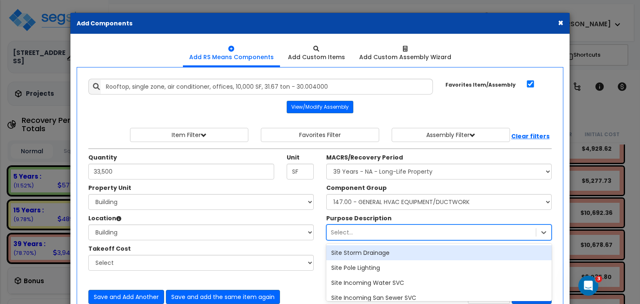
click at [358, 229] on div "option Site Storm Drainage focused, 1 of 1349. 1349 results available. Use Up a…" at bounding box center [438, 233] width 225 height 16
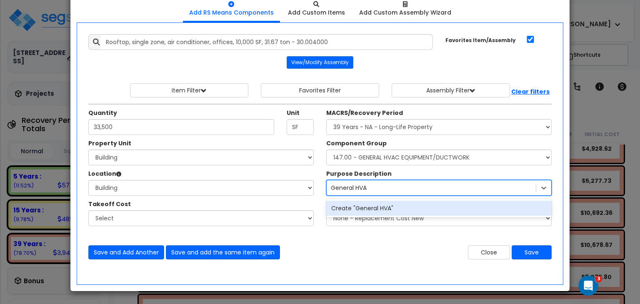
type input "General HVAC"
click at [392, 205] on div "Create "General HVAC"" at bounding box center [438, 208] width 225 height 15
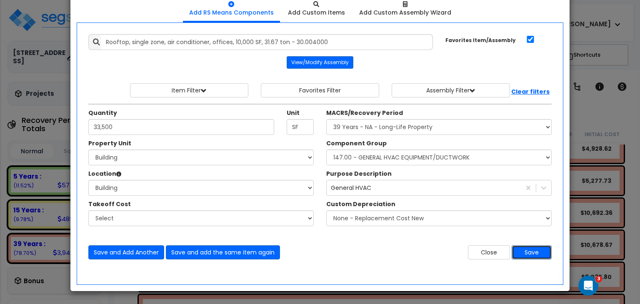
click at [531, 253] on button "Save" at bounding box center [532, 252] width 40 height 14
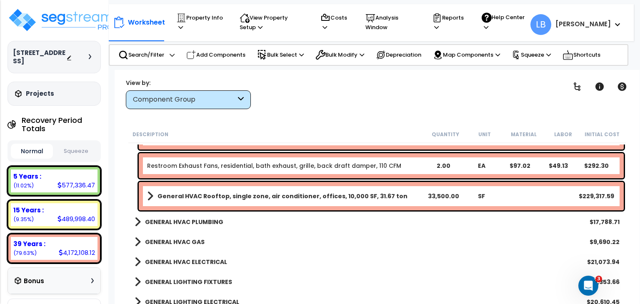
scroll to position [2411, 0]
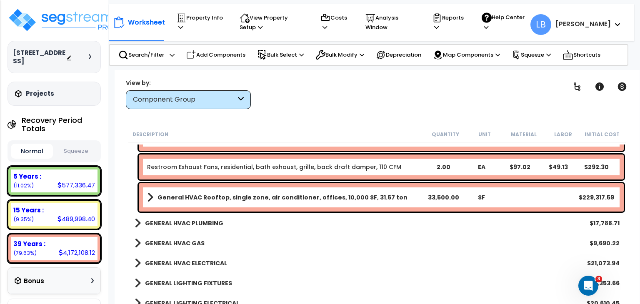
click at [190, 100] on div "Component Group" at bounding box center [184, 100] width 103 height 10
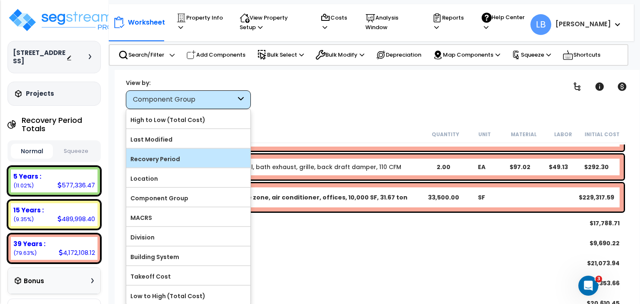
click at [170, 160] on label "Recovery Period" at bounding box center [188, 159] width 124 height 13
click at [0, 0] on input "Recovery Period" at bounding box center [0, 0] width 0 height 0
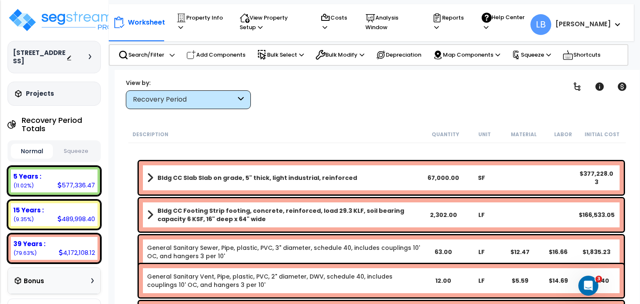
scroll to position [0, 0]
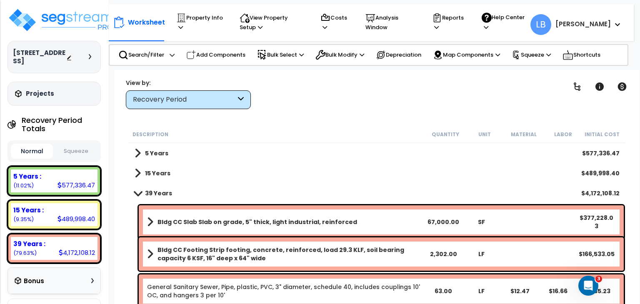
click at [158, 194] on b "39 Years" at bounding box center [158, 193] width 27 height 8
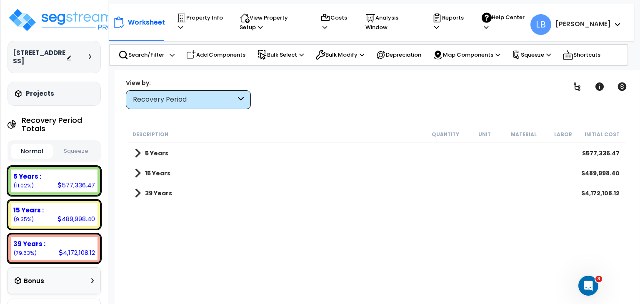
click at [166, 152] on b "5 Years" at bounding box center [156, 153] width 23 height 8
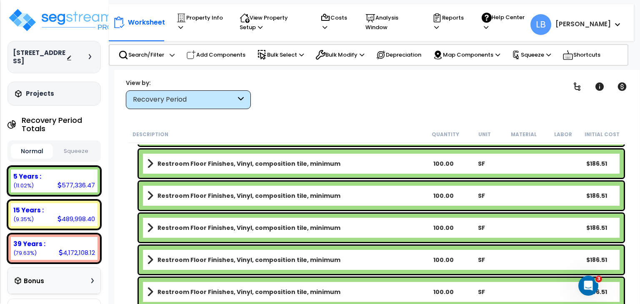
scroll to position [5686, 0]
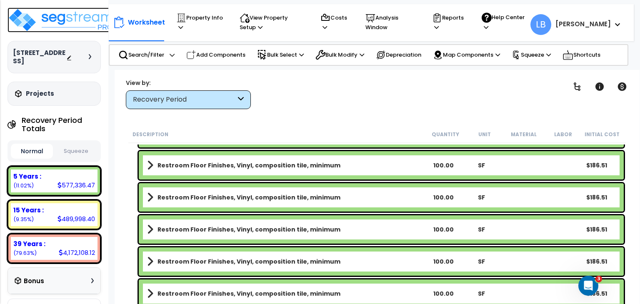
click at [47, 19] on img at bounding box center [62, 20] width 108 height 25
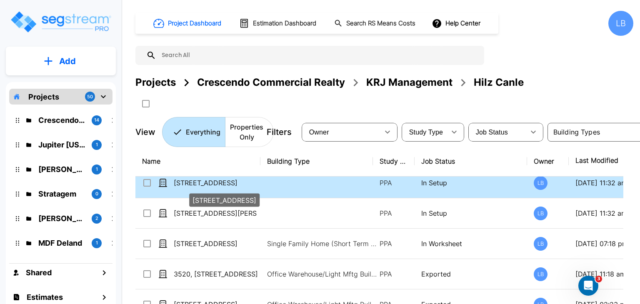
scroll to position [40, 0]
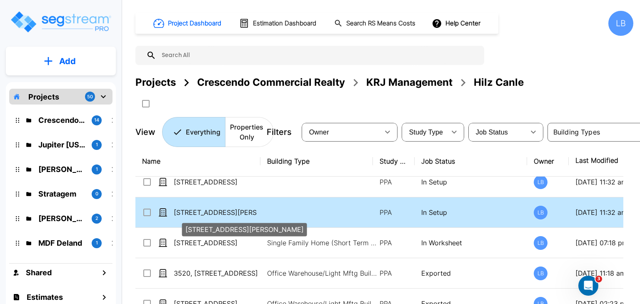
click at [205, 210] on p "[STREET_ADDRESS][PERSON_NAME]" at bounding box center [215, 213] width 83 height 10
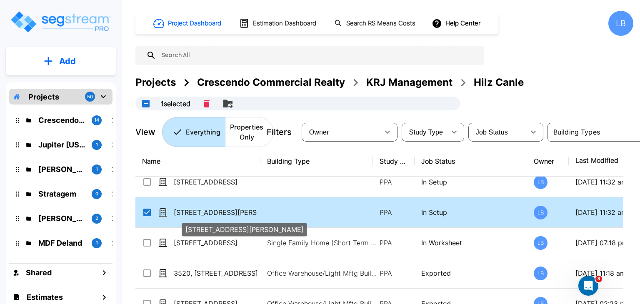
click at [218, 210] on p "[STREET_ADDRESS][PERSON_NAME]" at bounding box center [215, 213] width 83 height 10
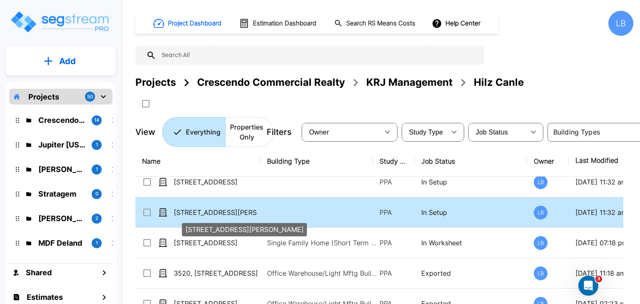
click at [216, 210] on p "[STREET_ADDRESS][PERSON_NAME]" at bounding box center [215, 213] width 83 height 10
checkbox input "true"
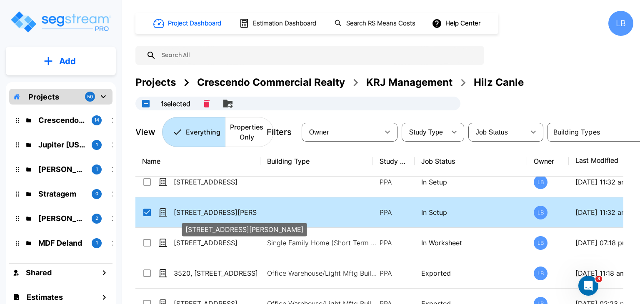
click at [216, 210] on p "[STREET_ADDRESS][PERSON_NAME]" at bounding box center [215, 213] width 83 height 10
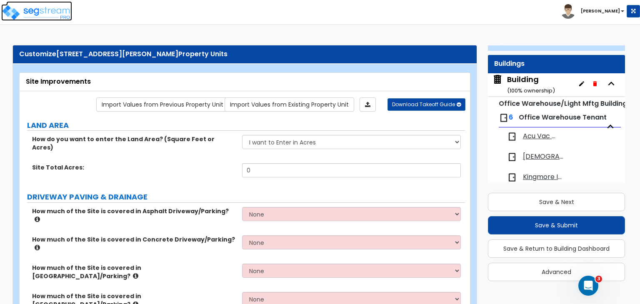
click at [54, 10] on img at bounding box center [36, 12] width 71 height 17
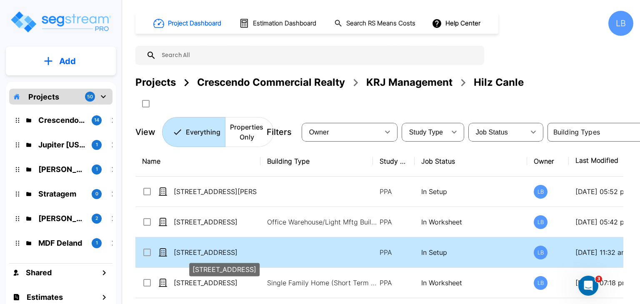
click at [208, 253] on p "[STREET_ADDRESS]" at bounding box center [215, 253] width 83 height 10
checkbox input "true"
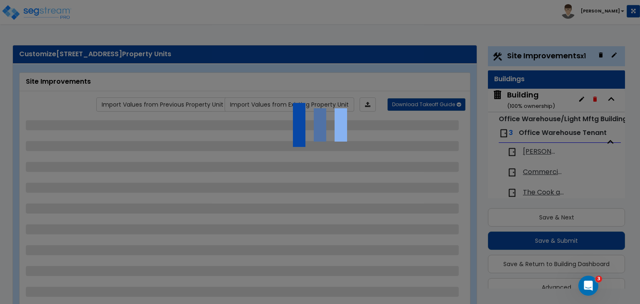
scroll to position [22, 0]
